Goal: Task Accomplishment & Management: Manage account settings

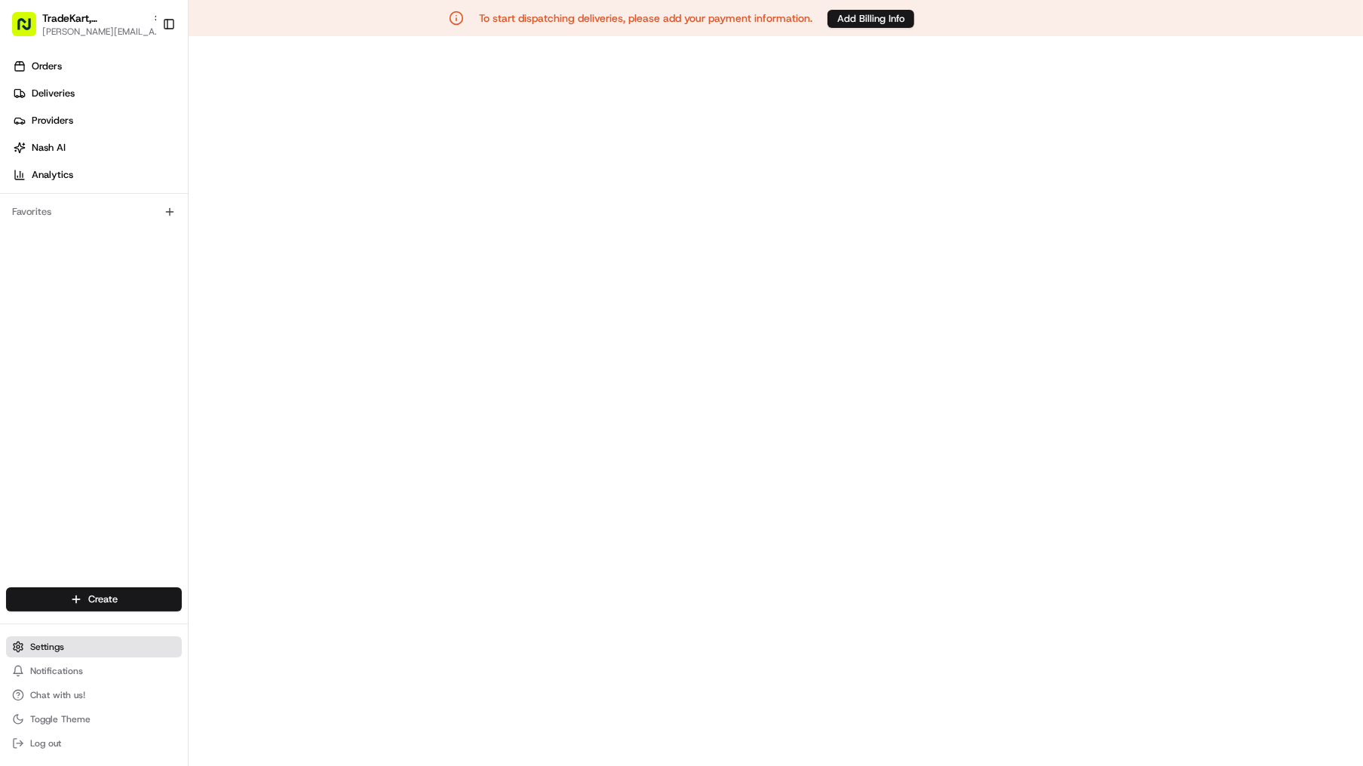
click at [45, 649] on span "Settings" at bounding box center [47, 647] width 34 height 12
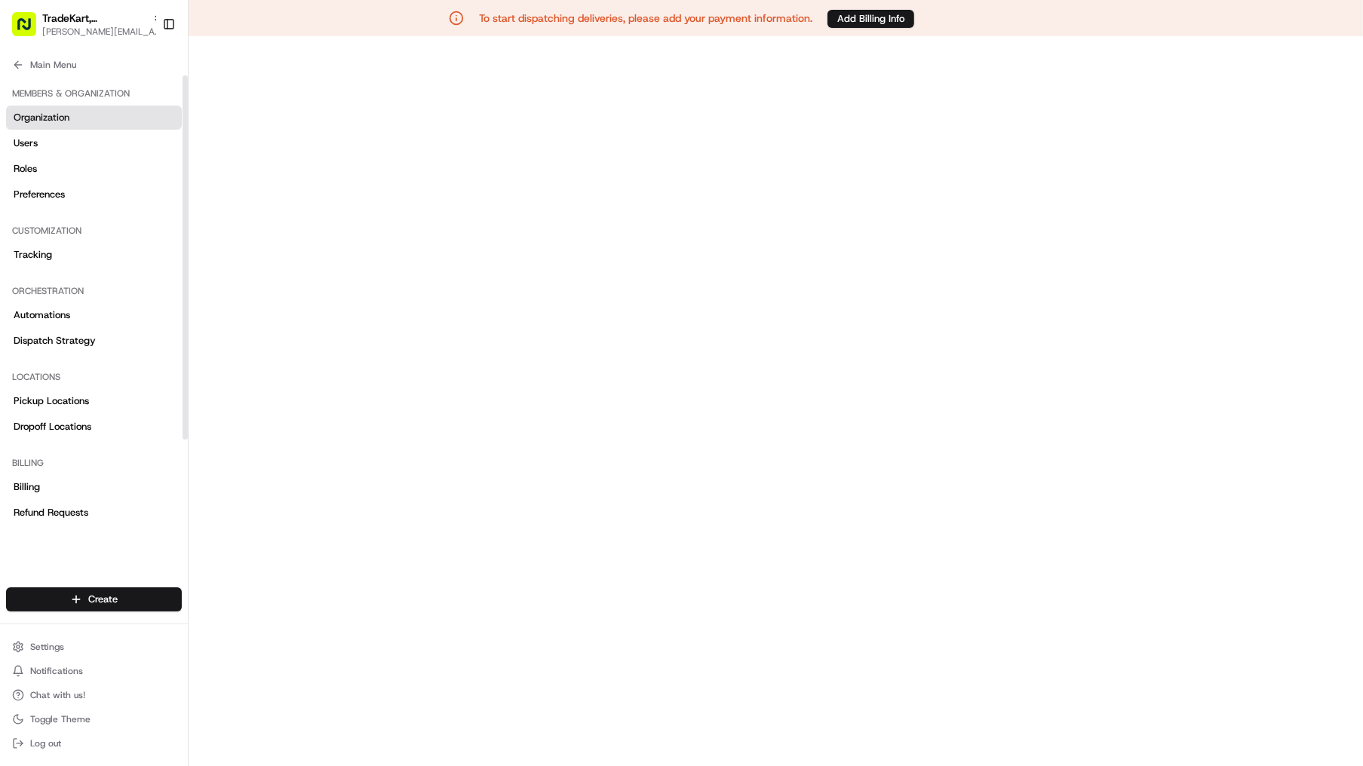
click at [47, 125] on link "Organization" at bounding box center [94, 118] width 176 height 24
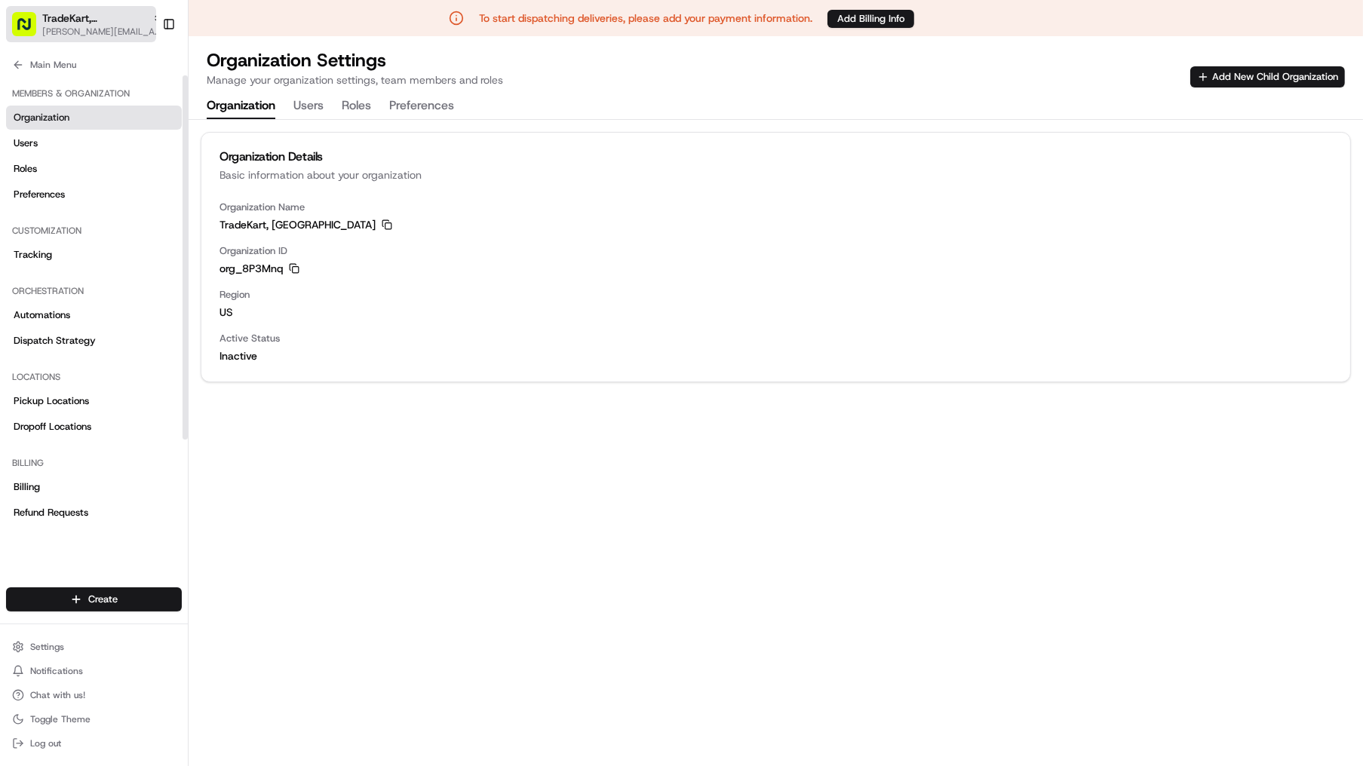
click at [91, 32] on span "[PERSON_NAME][EMAIL_ADDRESS][DOMAIN_NAME]" at bounding box center [102, 32] width 121 height 12
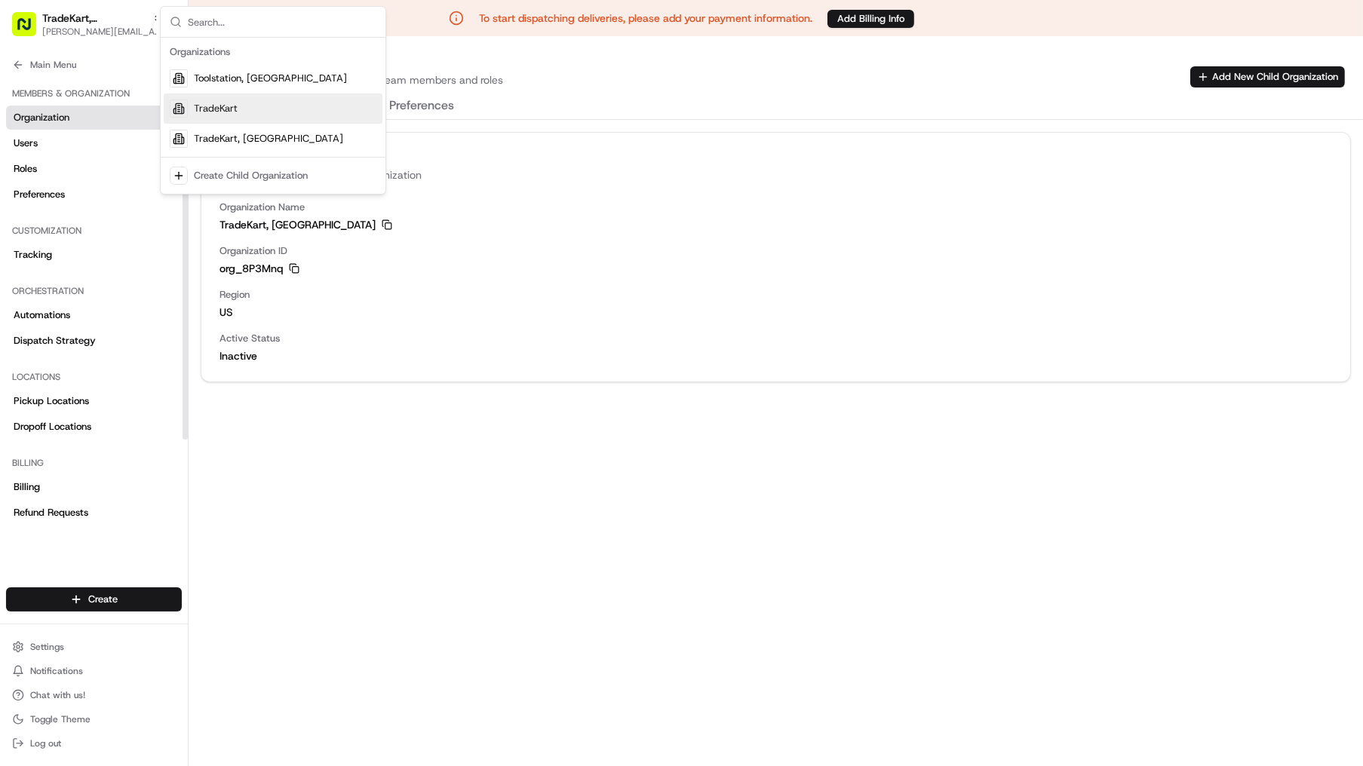
click at [233, 110] on span "TradeKart" at bounding box center [216, 109] width 44 height 14
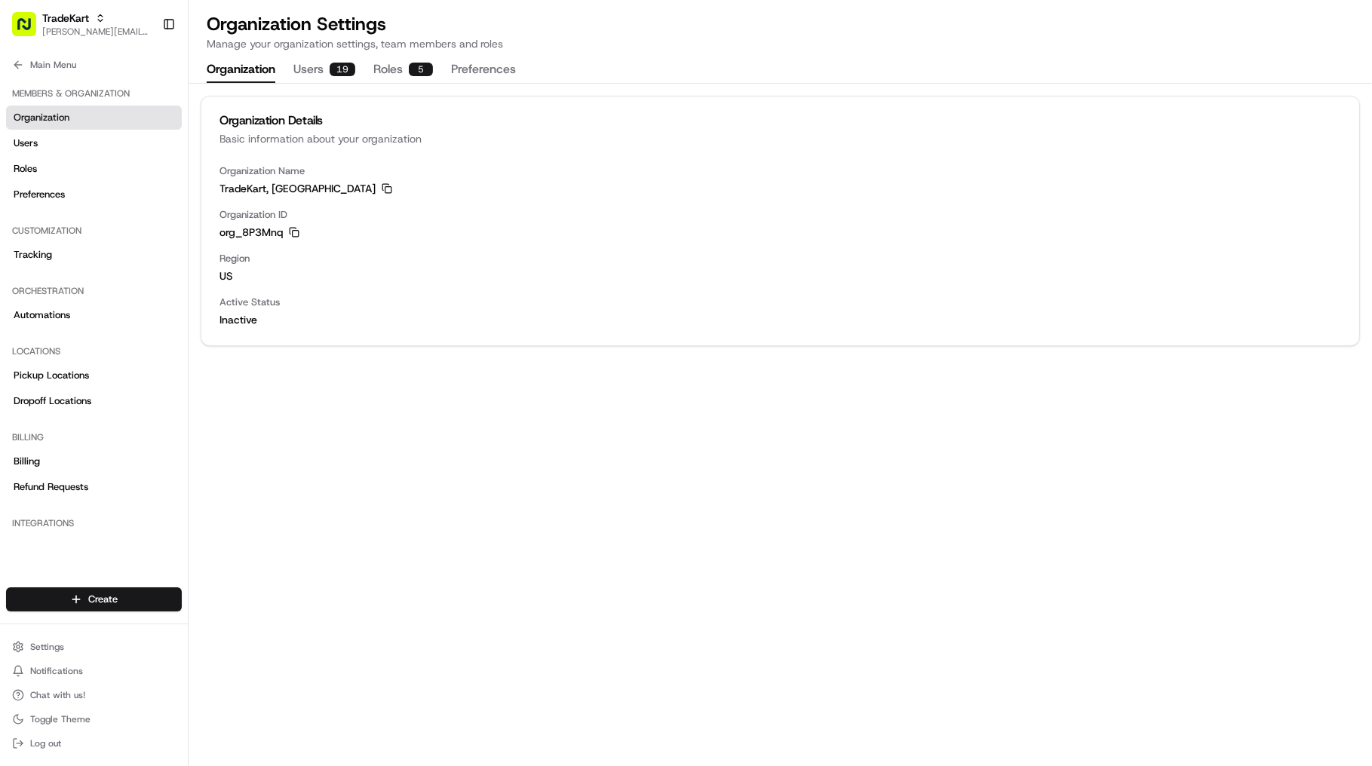
click at [283, 431] on div "Organization Details Basic information about your organization Organization Nam…" at bounding box center [781, 425] width 1184 height 683
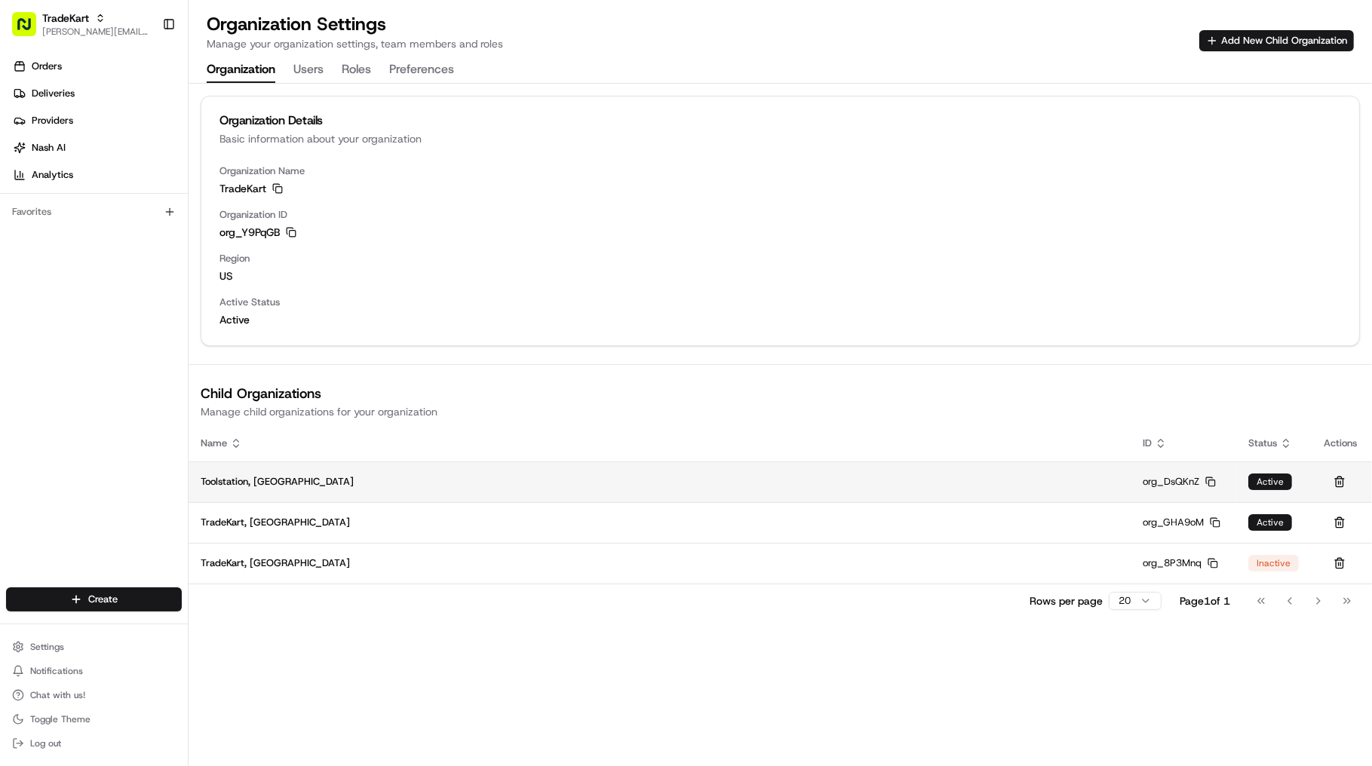
click at [1212, 484] on icon "button" at bounding box center [1210, 482] width 11 height 11
click at [1213, 485] on icon "button" at bounding box center [1210, 482] width 11 height 11
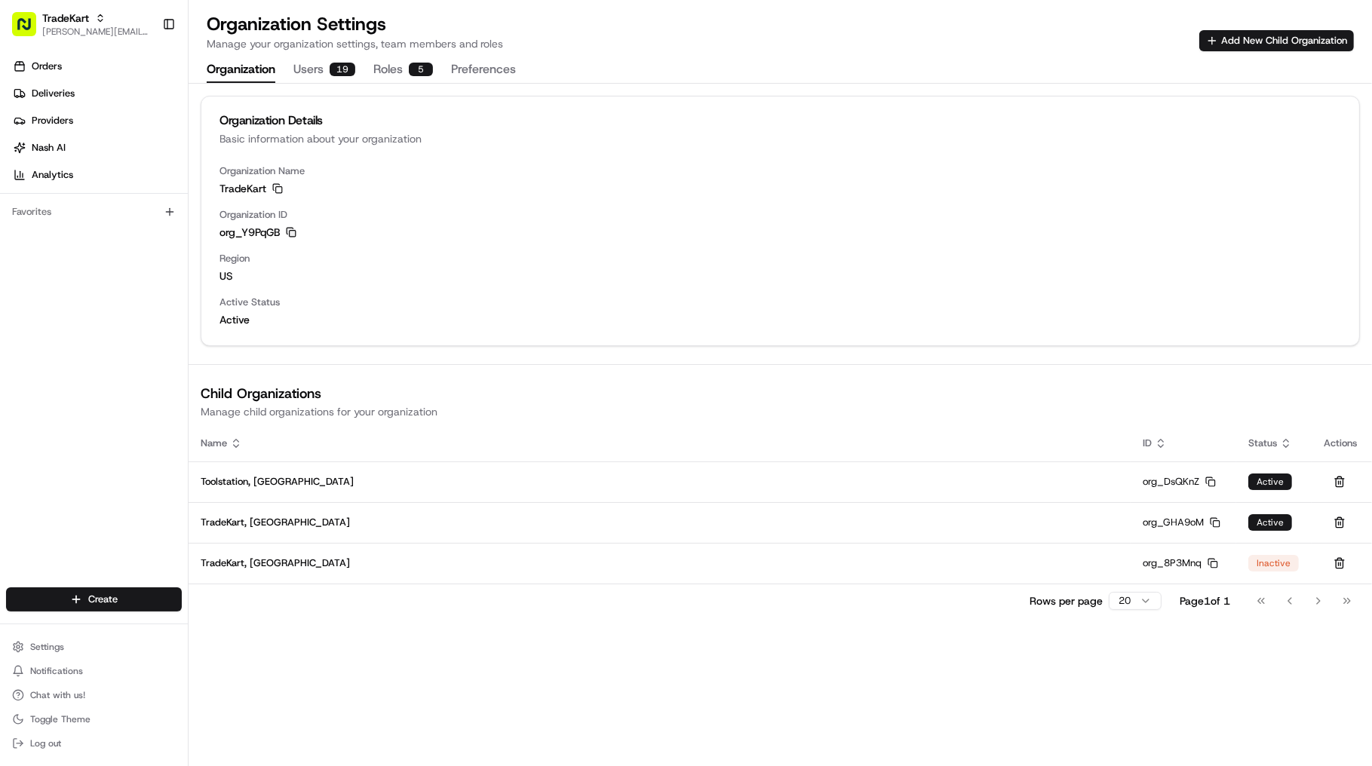
click at [294, 232] on icon "button" at bounding box center [291, 232] width 11 height 11
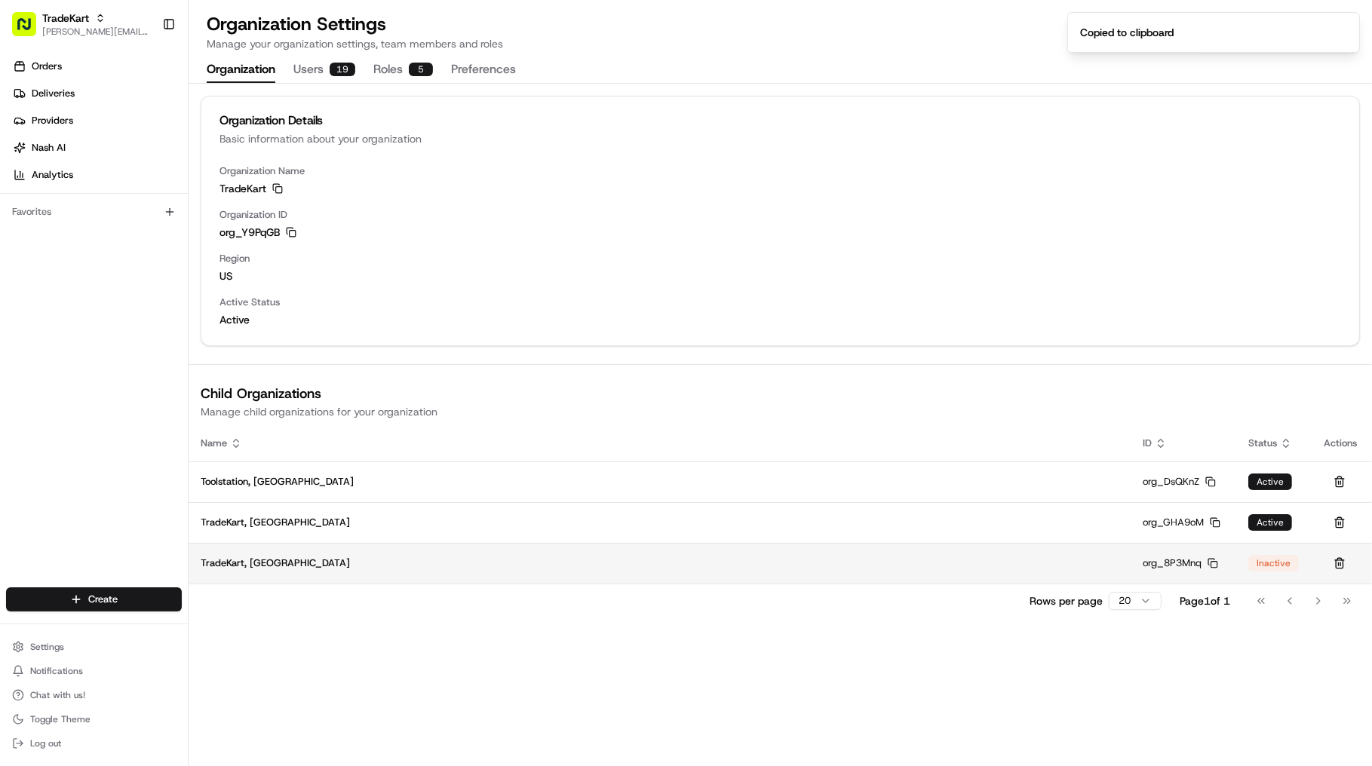
click at [1261, 564] on div "Inactive" at bounding box center [1273, 563] width 51 height 17
click at [1212, 566] on rect "button" at bounding box center [1214, 565] width 6 height 6
click at [269, 554] on td "TradeKart, [GEOGRAPHIC_DATA]" at bounding box center [660, 563] width 942 height 41
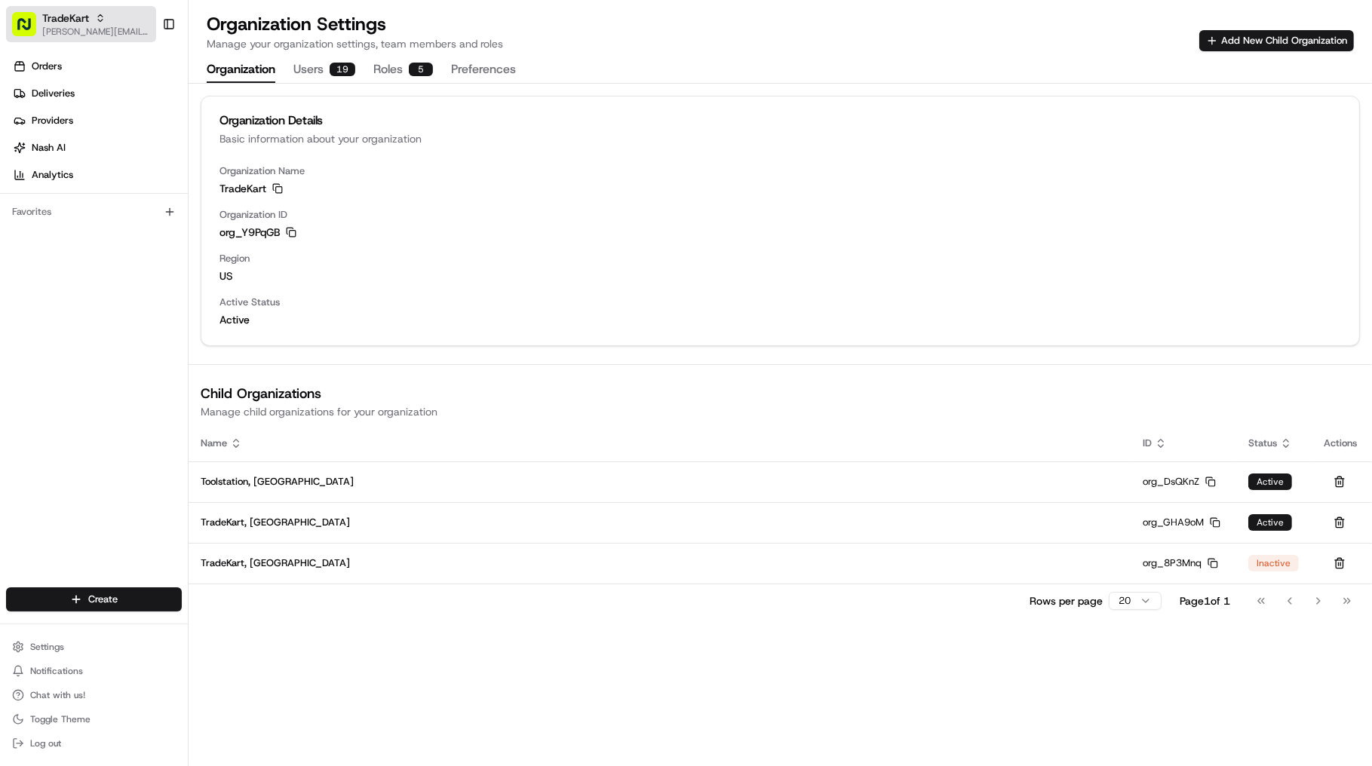
click at [107, 8] on button "TradeKart joao.alpuim@hackandcraft.com" at bounding box center [81, 24] width 150 height 36
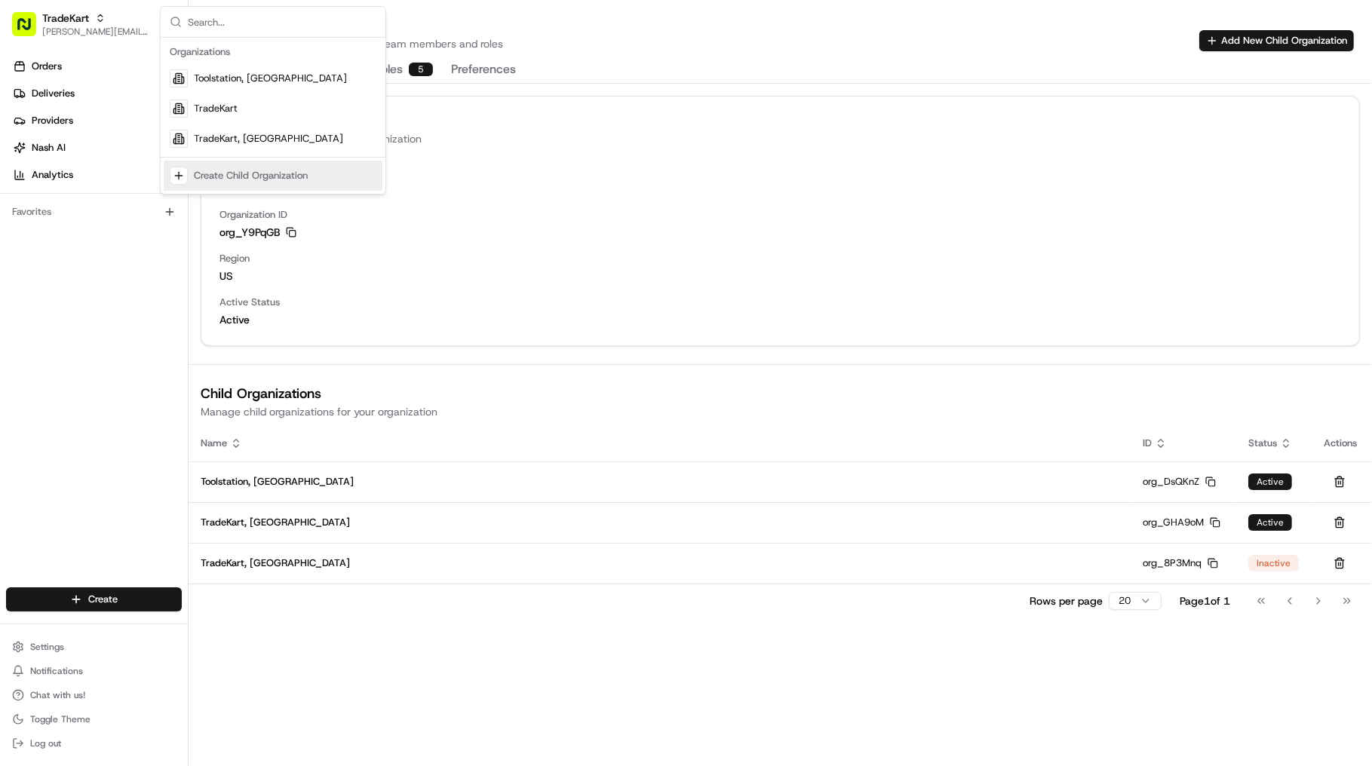
click at [469, 688] on div "Organization Details Basic information about your organization Organization Nam…" at bounding box center [781, 425] width 1184 height 683
